Goal: Transaction & Acquisition: Download file/media

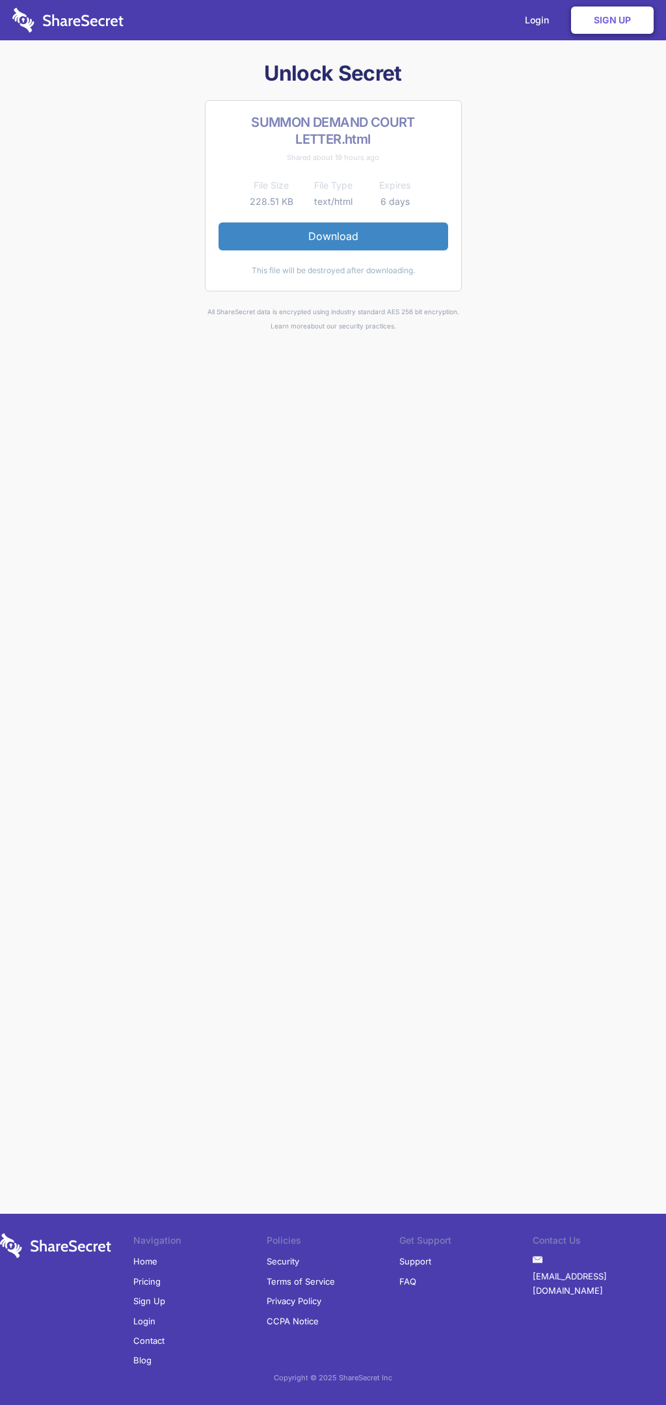
click at [333, 236] on link "Download" at bounding box center [334, 236] width 230 height 27
